Goal: Transaction & Acquisition: Purchase product/service

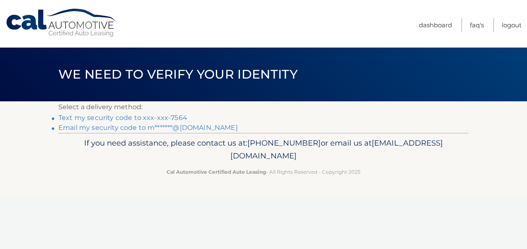
click at [137, 119] on link "Text my security code to xxx-xxx-7564" at bounding box center [122, 118] width 129 height 8
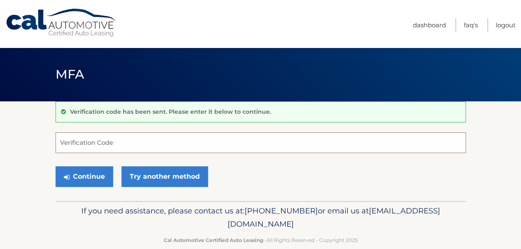
click at [76, 145] on input "Verification Code" at bounding box center [261, 143] width 410 height 21
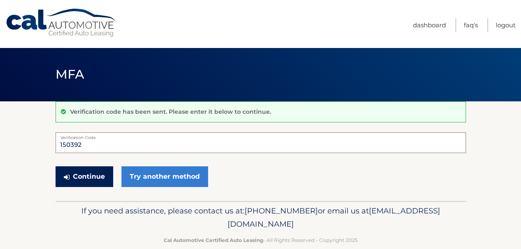
type input "150392"
click at [85, 181] on button "Continue" at bounding box center [85, 177] width 58 height 21
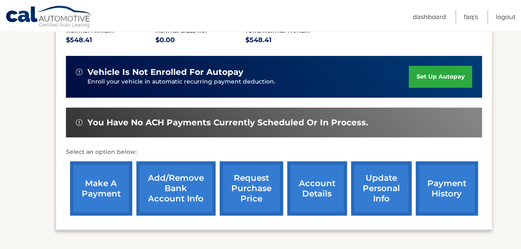
scroll to position [207, 0]
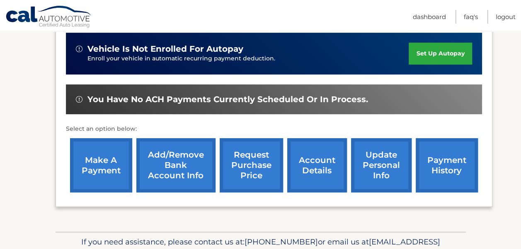
click at [113, 160] on link "make a payment" at bounding box center [101, 165] width 62 height 54
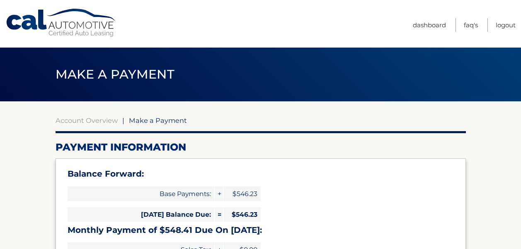
select select "NTc0MjYwODMtMjEwMC00OTVkLWEwODgtZWNiYWI5MmJkNjgx"
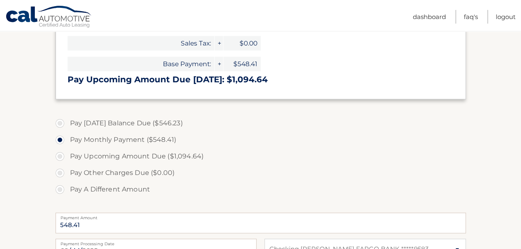
scroll to position [207, 0]
click at [60, 118] on label "Pay Today's Balance Due ($546.23)" at bounding box center [261, 123] width 410 height 17
click at [60, 118] on input "Pay Today's Balance Due ($546.23)" at bounding box center [63, 121] width 8 height 13
radio input "true"
type input "546.23"
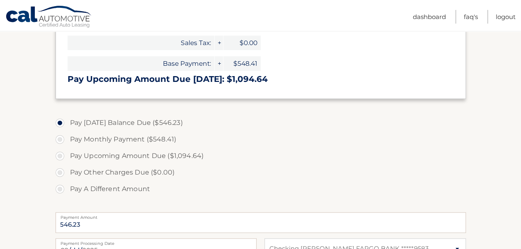
click at [61, 139] on label "Pay Monthly Payment ($548.41)" at bounding box center [261, 139] width 410 height 17
click at [61, 139] on input "Pay Monthly Payment ($548.41)" at bounding box center [63, 137] width 8 height 13
radio input "true"
type input "548.41"
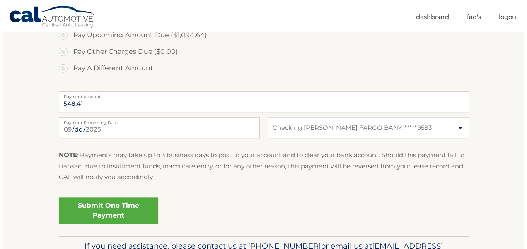
scroll to position [331, 0]
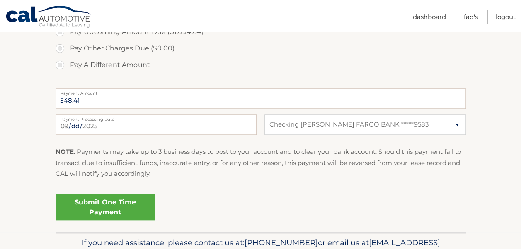
click at [89, 207] on link "Submit One Time Payment" at bounding box center [105, 207] width 99 height 27
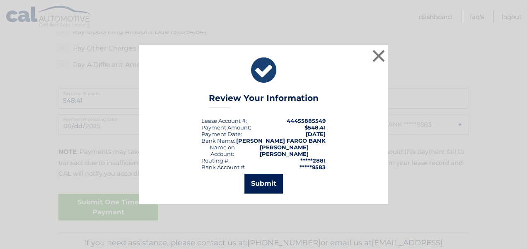
click at [265, 181] on button "Submit" at bounding box center [263, 184] width 39 height 20
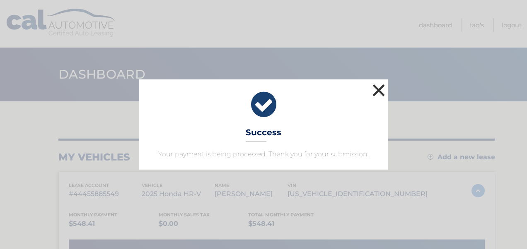
click at [379, 88] on button "×" at bounding box center [378, 90] width 17 height 17
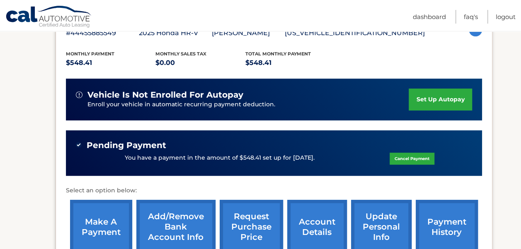
scroll to position [143, 0]
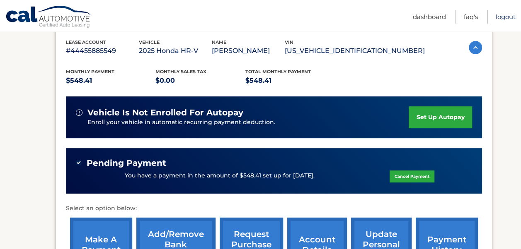
click at [508, 17] on link "Logout" at bounding box center [505, 17] width 20 height 14
